Goal: Transaction & Acquisition: Subscribe to service/newsletter

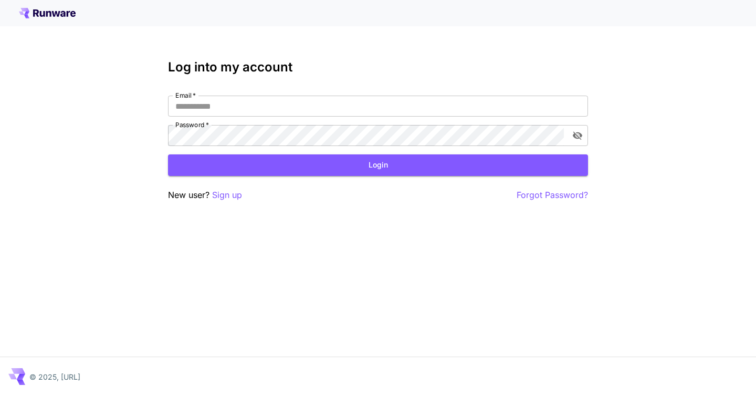
click at [648, 93] on div "Log into my account Email   * Email   * Password   * Password   * Login New use…" at bounding box center [378, 198] width 756 height 396
click at [376, 298] on div "Log into my account Email   * Email   * Password   * Password   * Login New use…" at bounding box center [378, 198] width 756 height 396
click at [230, 191] on p "Sign up" at bounding box center [227, 194] width 30 height 13
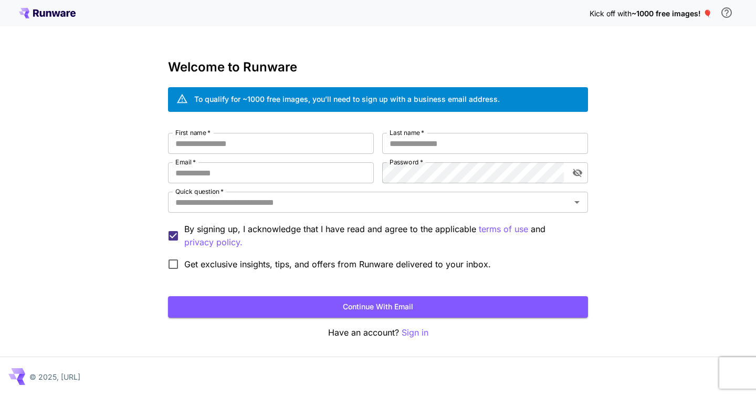
click at [91, 153] on div "Kick off with ~1000 free images! 🎈 Welcome to Runware To qualify for ~1000 free…" at bounding box center [378, 198] width 756 height 396
drag, startPoint x: 243, startPoint y: 97, endPoint x: 553, endPoint y: 92, distance: 310.1
click at [553, 92] on div "To qualify for ~1000 free images, you’ll need to sign up with a business email …" at bounding box center [378, 99] width 420 height 25
click at [665, 91] on div "Kick off with ~1000 free images! 🎈 Welcome to Runware To qualify for ~1000 free…" at bounding box center [378, 198] width 756 height 396
click at [683, 13] on span "~1000 free images! 🎈" at bounding box center [671, 13] width 80 height 9
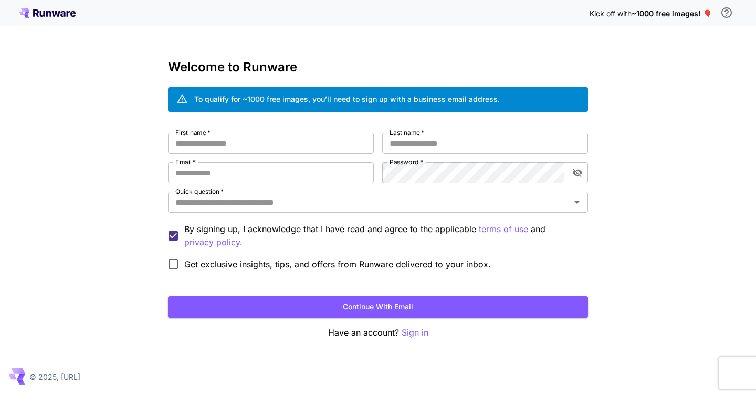
click at [709, 14] on span "~1000 free images! 🎈" at bounding box center [671, 13] width 80 height 9
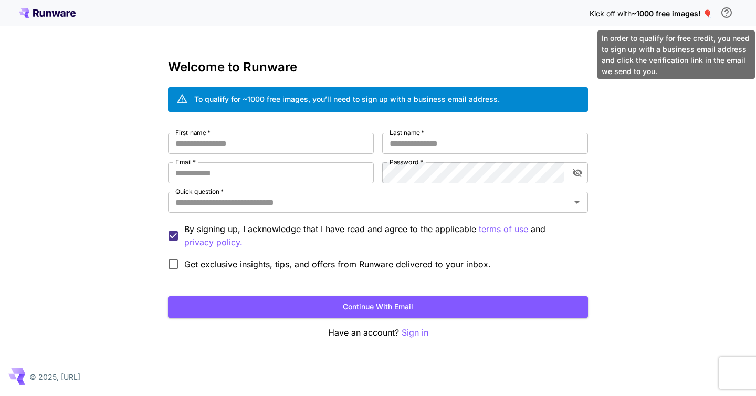
click at [726, 13] on icon "\a In order to qualify for free credit, you need to sign up with a business ema…" at bounding box center [726, 12] width 13 height 13
